Goal: Find specific page/section: Find specific page/section

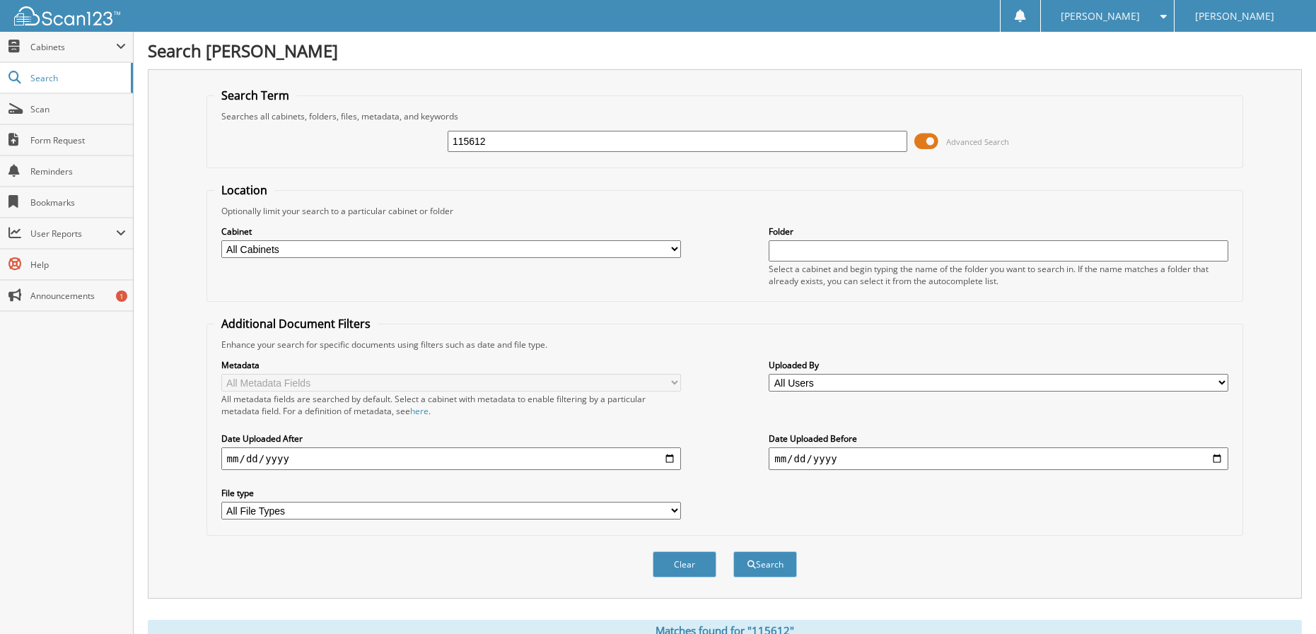
click at [543, 136] on input "115612" at bounding box center [678, 141] width 460 height 21
type input "115355"
click at [733, 551] on button "Search" at bounding box center [765, 564] width 64 height 26
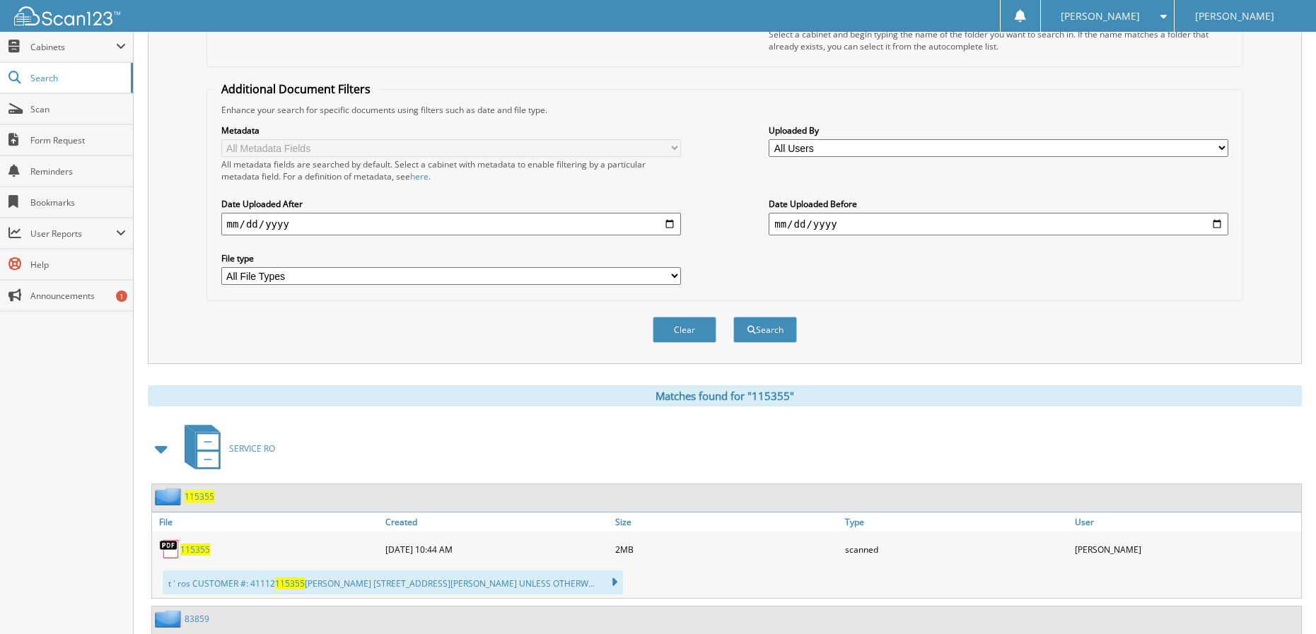
scroll to position [283, 0]
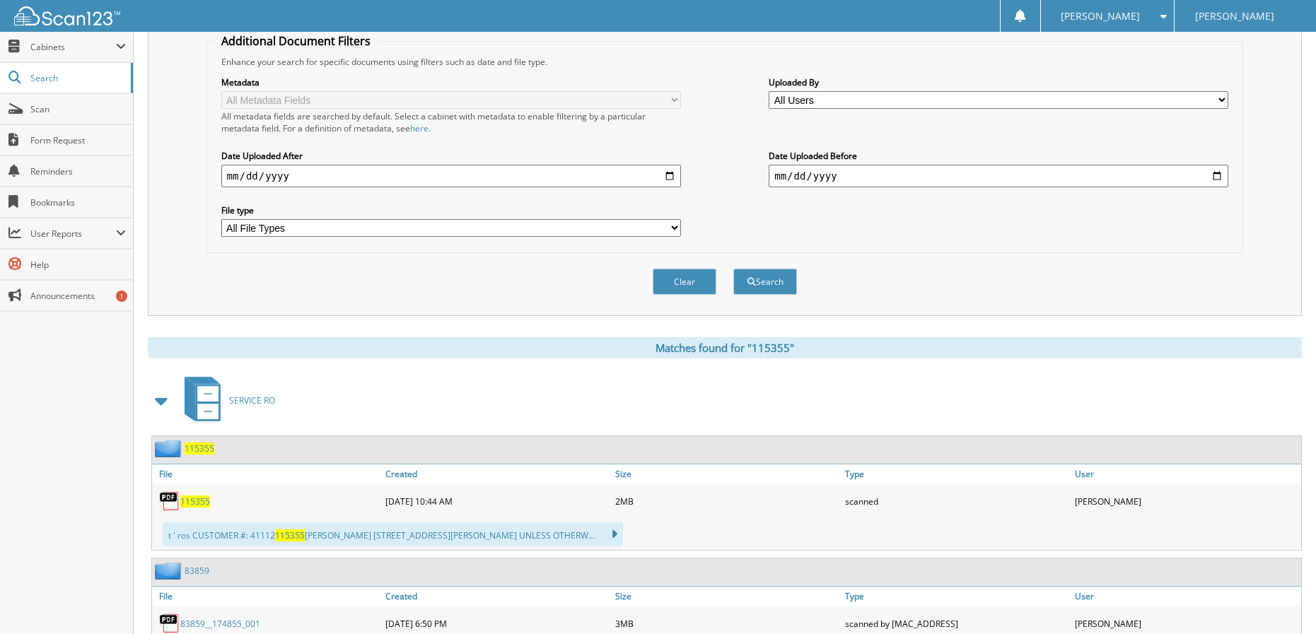
click at [197, 505] on span "115355" at bounding box center [195, 502] width 30 height 12
